Goal: Contribute content: Contribute content

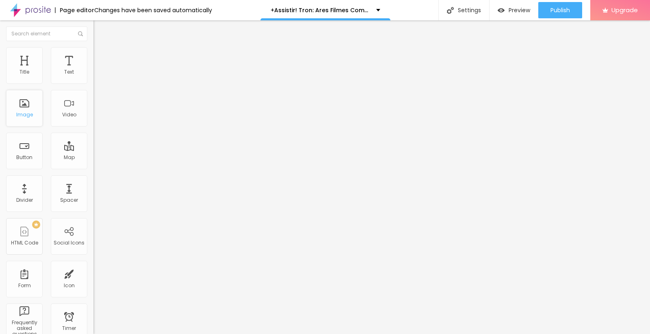
click at [23, 107] on div "Image" at bounding box center [24, 108] width 37 height 37
click at [93, 70] on span "Add image" at bounding box center [109, 66] width 33 height 7
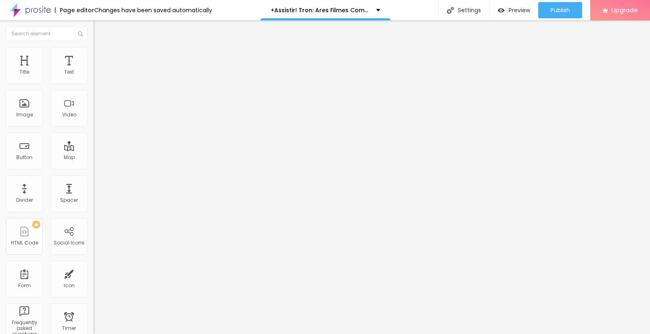
click at [93, 82] on input "text" at bounding box center [142, 78] width 98 height 8
paste input "+Assistir! Tron: Ares Filmes Completo Dublado em Português"
type input "+Assistir! Tron: Ares Filmes Completo Dublado em Português"
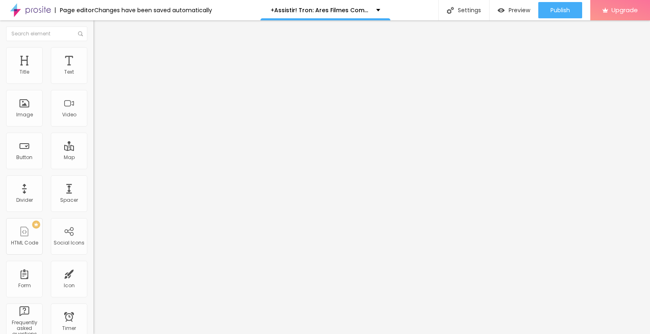
drag, startPoint x: 64, startPoint y: 217, endPoint x: 0, endPoint y: 216, distance: 64.2
click at [93, 186] on div "Change image Image description (Alt) +Assistir! Tron: Ares Filmes Completo Dubl…" at bounding box center [139, 124] width 93 height 122
paste input "[DOMAIN_NAME]/pt/movie/533533/pro"
type input "[URL][DOMAIN_NAME]"
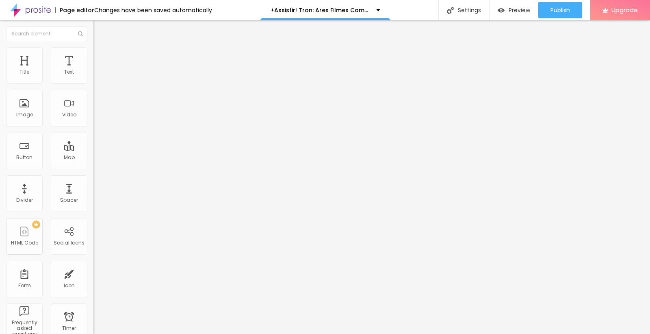
scroll to position [0, 0]
click at [100, 30] on div "Edit Image" at bounding box center [121, 29] width 43 height 7
click at [93, 34] on button "Edit Title" at bounding box center [139, 29] width 93 height 19
click at [100, 30] on div "Edit Title" at bounding box center [118, 29] width 37 height 7
click at [100, 30] on img "button" at bounding box center [103, 29] width 7 height 7
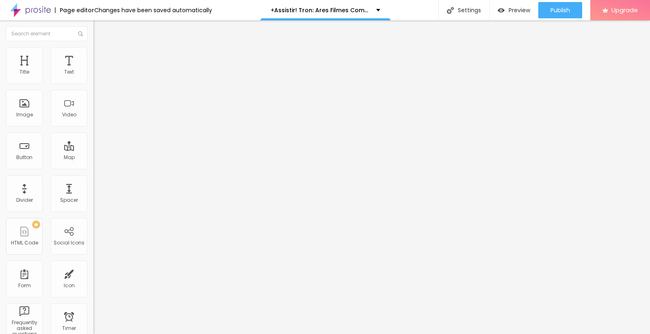
drag, startPoint x: 49, startPoint y: 84, endPoint x: 0, endPoint y: 94, distance: 49.8
click at [93, 94] on div "Text Click me Align Size Default Small Default Big Link URL https:// Open in ne…" at bounding box center [139, 122] width 93 height 118
paste input "ASSISTA AGORA ►⟹ Tron: Ares Filme CompletoHD"
type input "ASSISTA AGORA ►⟹ Tron: Ares Filme CompletoHD"
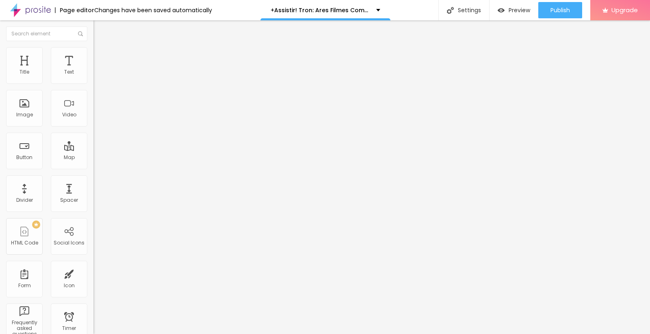
scroll to position [0, 0]
click at [93, 97] on img at bounding box center [96, 94] width 6 height 6
click at [93, 23] on button "Edit Button" at bounding box center [139, 29] width 93 height 19
click at [69, 77] on div "Text" at bounding box center [69, 65] width 37 height 37
click at [501, 9] on img "button" at bounding box center [501, 10] width 7 height 7
